Goal: Navigation & Orientation: Find specific page/section

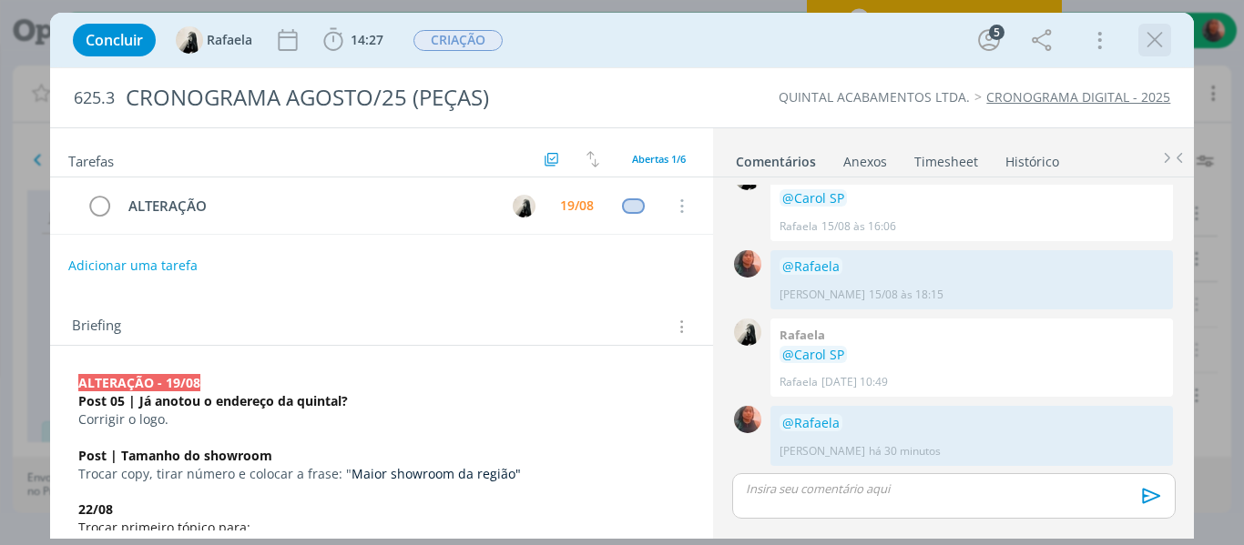
click at [1163, 28] on icon "dialog" at bounding box center [1154, 39] width 27 height 27
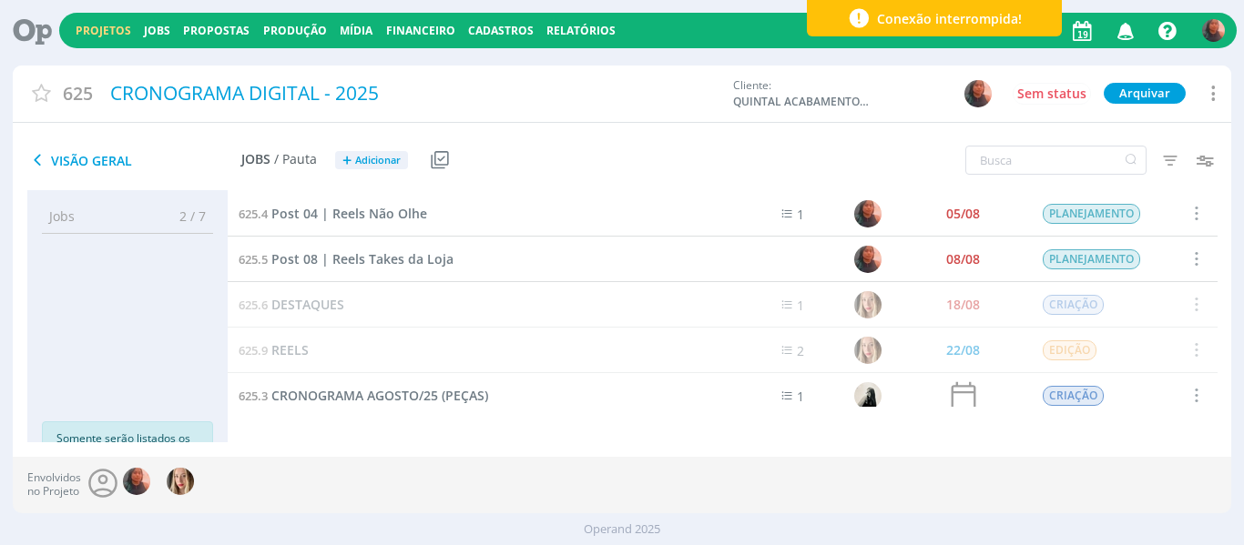
click at [1126, 30] on icon "button" at bounding box center [1126, 30] width 32 height 31
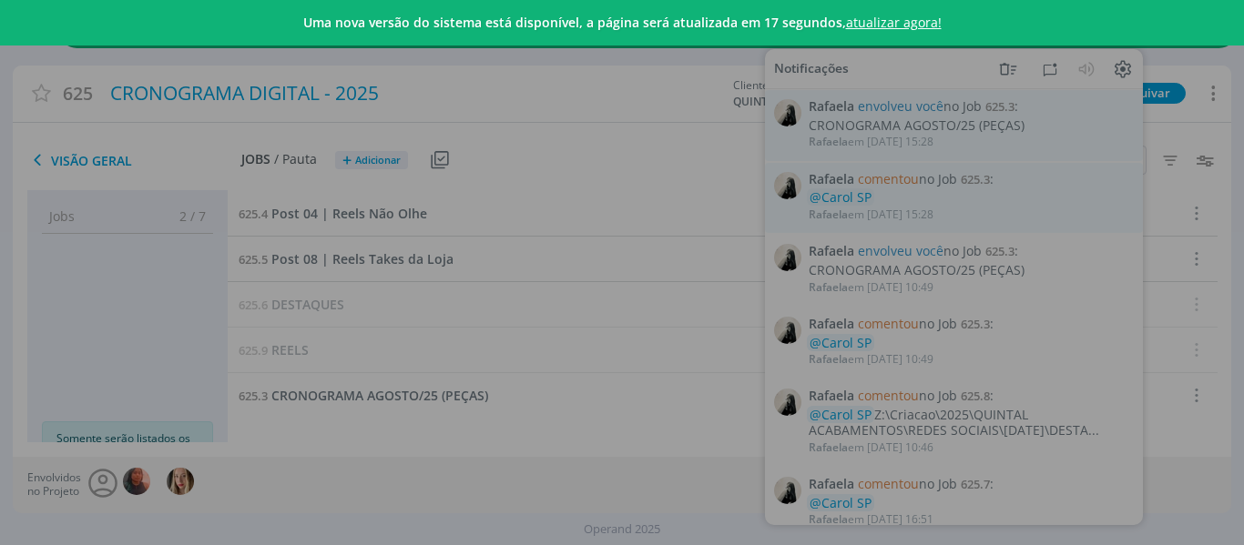
click at [865, 20] on link "atualizar agora!" at bounding box center [894, 22] width 96 height 17
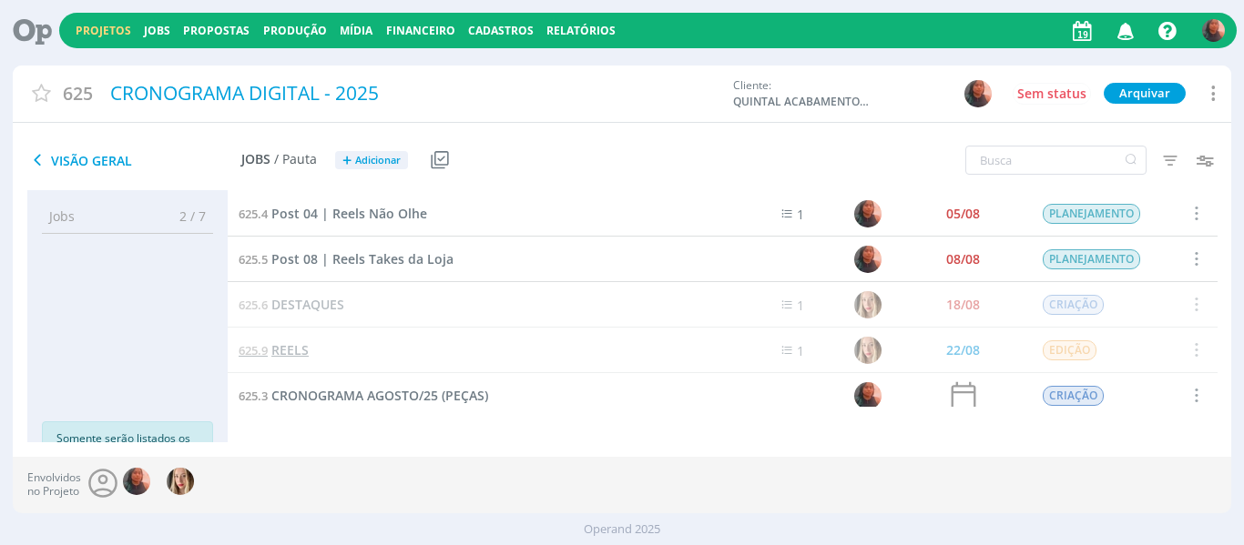
click at [290, 351] on span "REELS" at bounding box center [289, 349] width 37 height 17
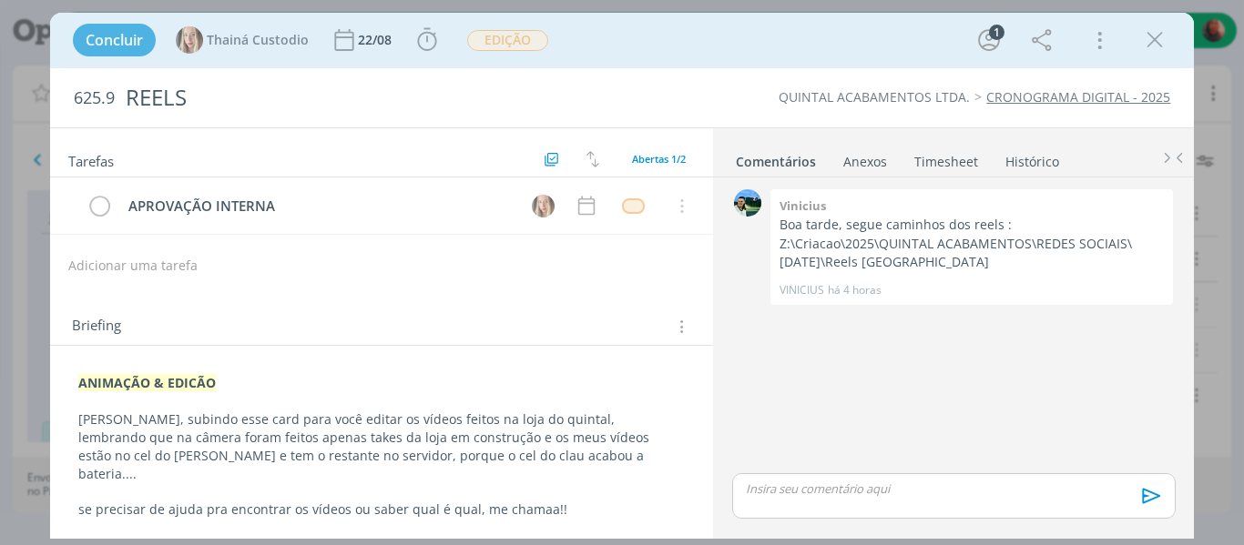
drag, startPoint x: 1149, startPoint y: 41, endPoint x: 563, endPoint y: 12, distance: 587.0
click at [1149, 41] on icon "dialog" at bounding box center [1154, 39] width 27 height 27
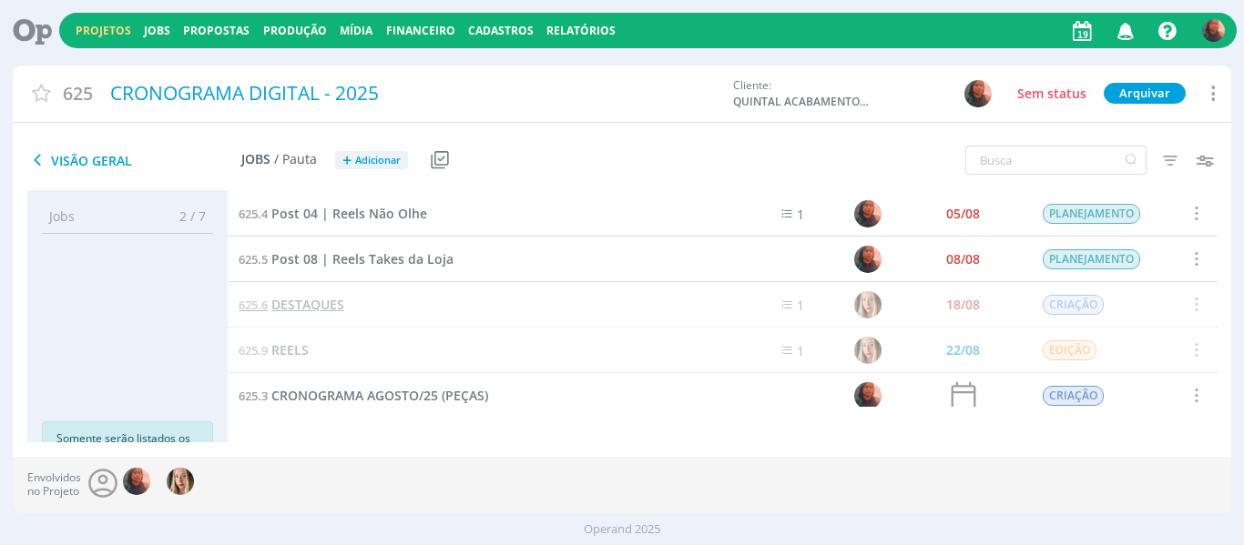
click at [301, 307] on span "DESTAQUES" at bounding box center [307, 304] width 73 height 17
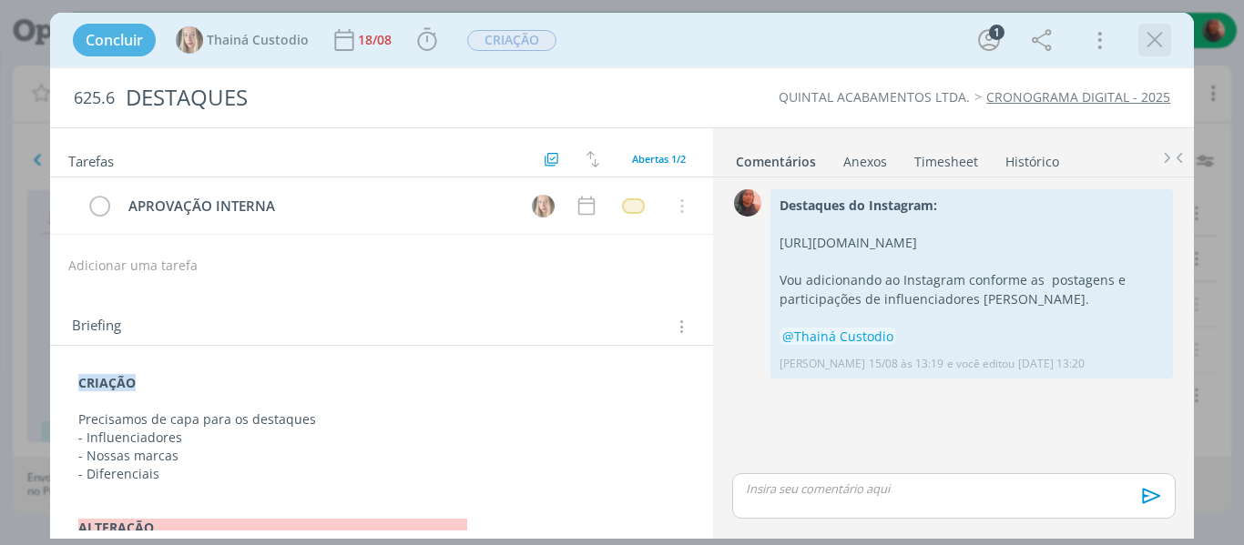
click at [1157, 44] on icon "dialog" at bounding box center [1154, 39] width 27 height 27
